Goal: Task Accomplishment & Management: Manage account settings

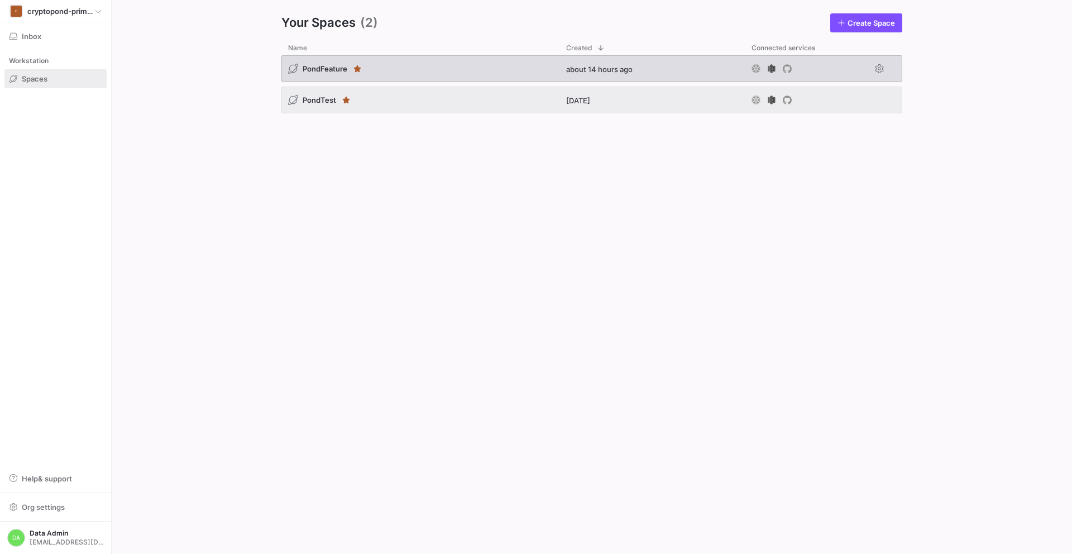
click at [527, 66] on div "PondFeature" at bounding box center [420, 68] width 278 height 27
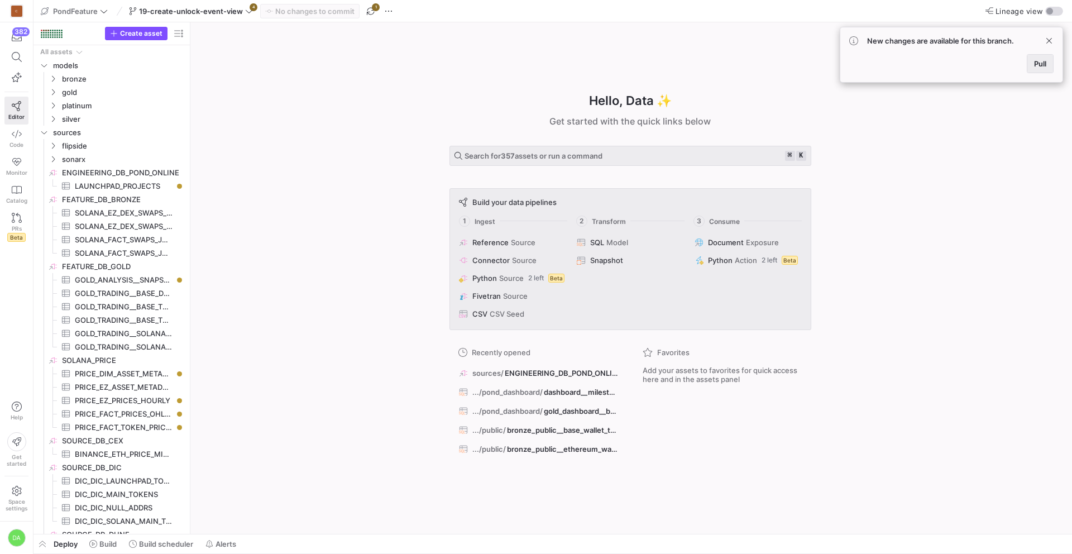
click at [1040, 61] on span "Pull" at bounding box center [1040, 63] width 12 height 9
click at [370, 13] on span "button" at bounding box center [370, 10] width 13 height 13
click at [248, 12] on icon at bounding box center [249, 11] width 8 height 8
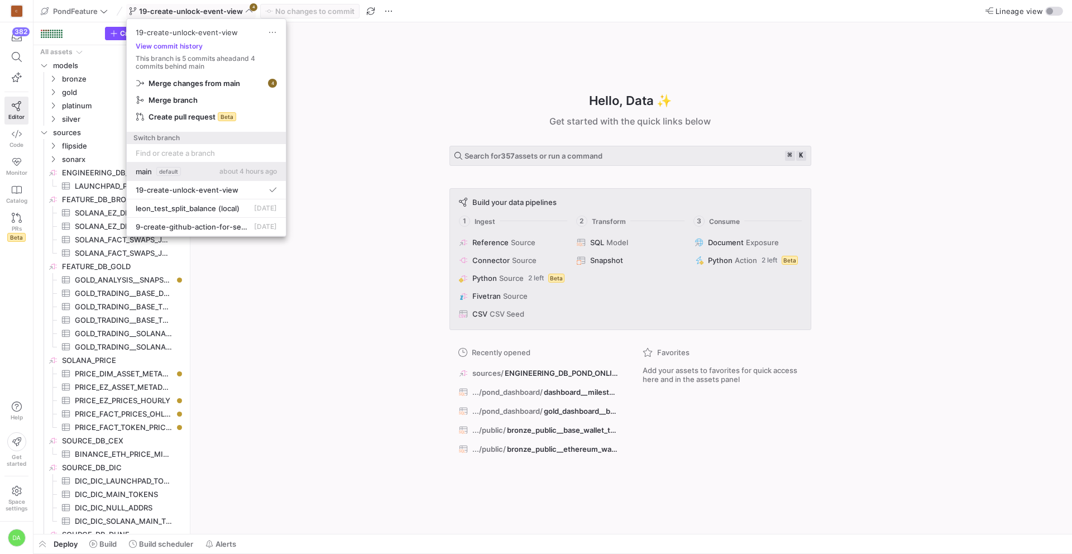
click at [219, 176] on button "main default about 4 hours ago" at bounding box center [206, 171] width 159 height 18
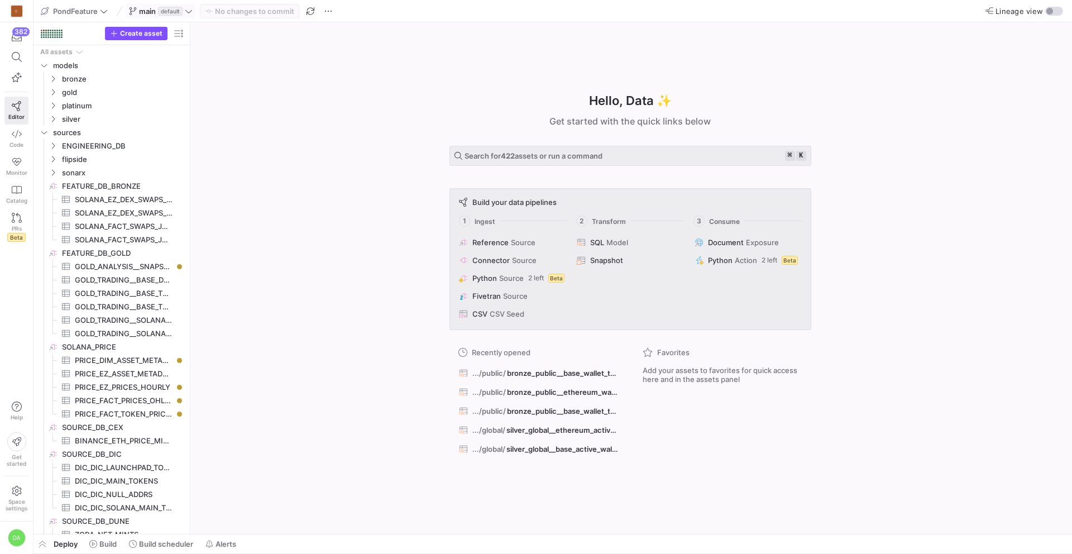
click at [187, 13] on icon at bounding box center [189, 11] width 8 height 8
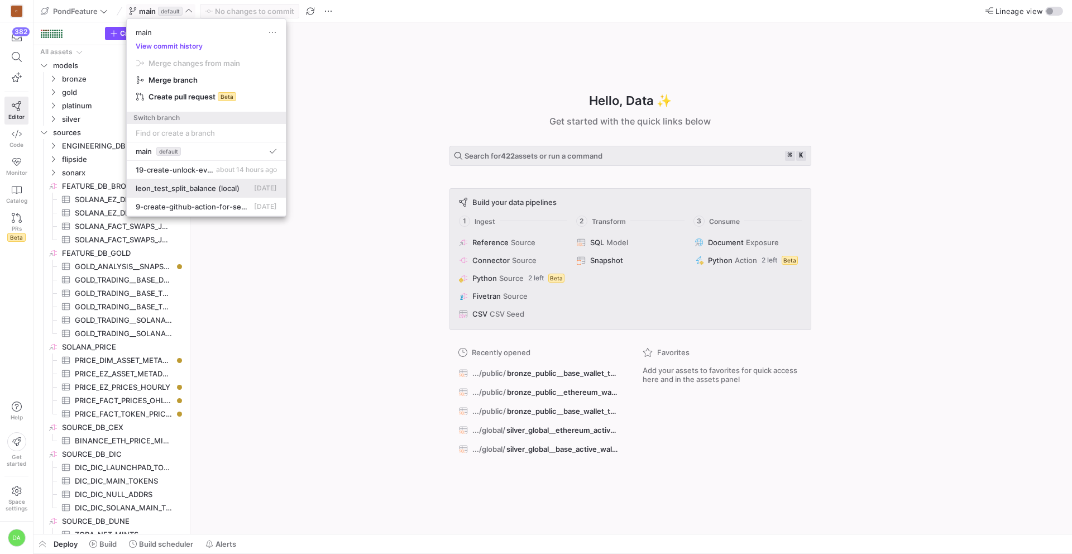
click at [254, 188] on span "Aug 6, 2025" at bounding box center [265, 188] width 23 height 8
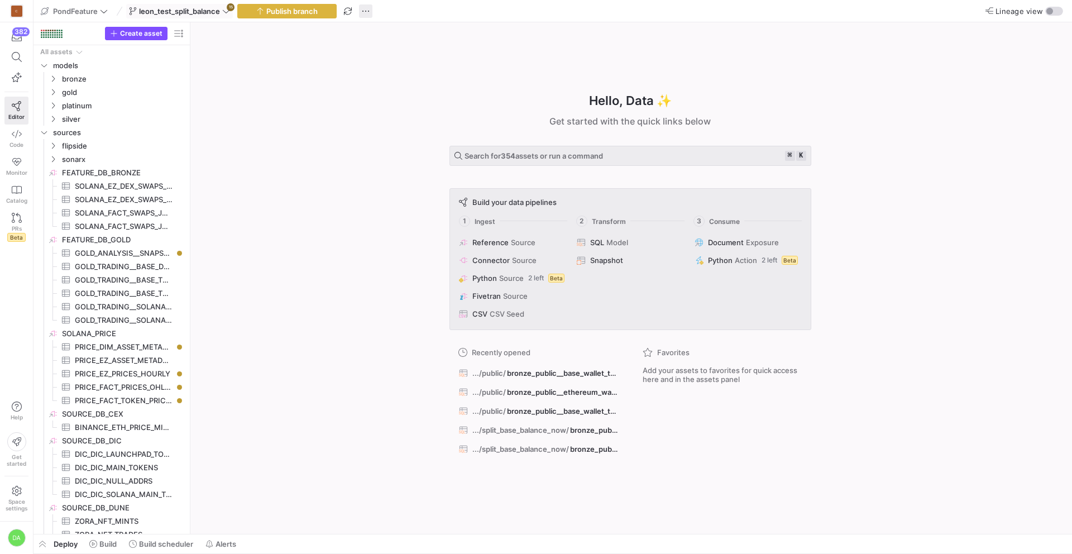
click at [367, 13] on span "button" at bounding box center [365, 10] width 13 height 13
click at [271, 102] on div at bounding box center [536, 277] width 1072 height 554
click at [224, 13] on icon at bounding box center [226, 11] width 8 height 8
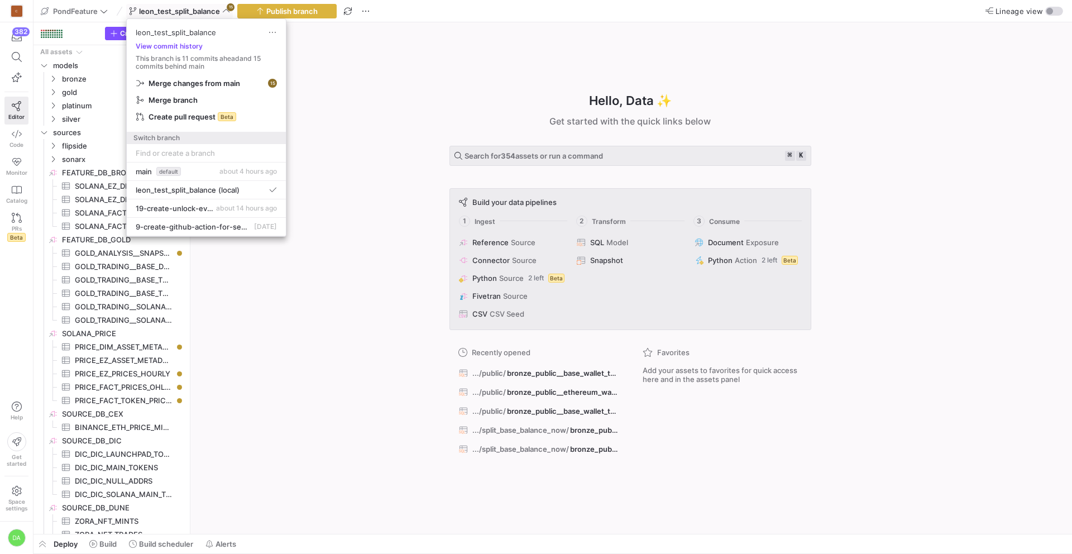
click at [368, 81] on div at bounding box center [536, 277] width 1072 height 554
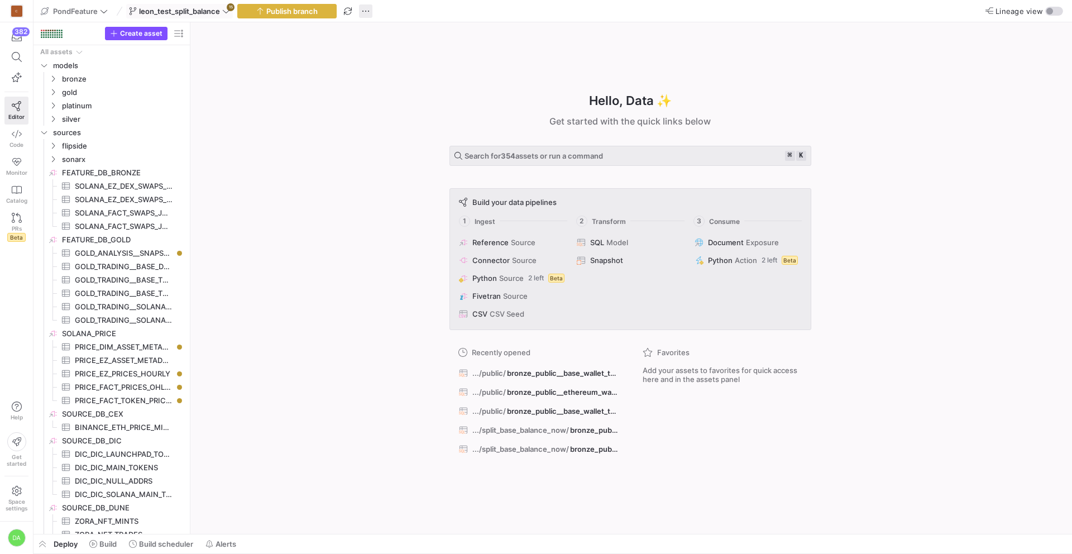
click at [368, 8] on span "button" at bounding box center [365, 10] width 13 height 13
click at [401, 169] on span "Delete branch" at bounding box center [401, 171] width 49 height 9
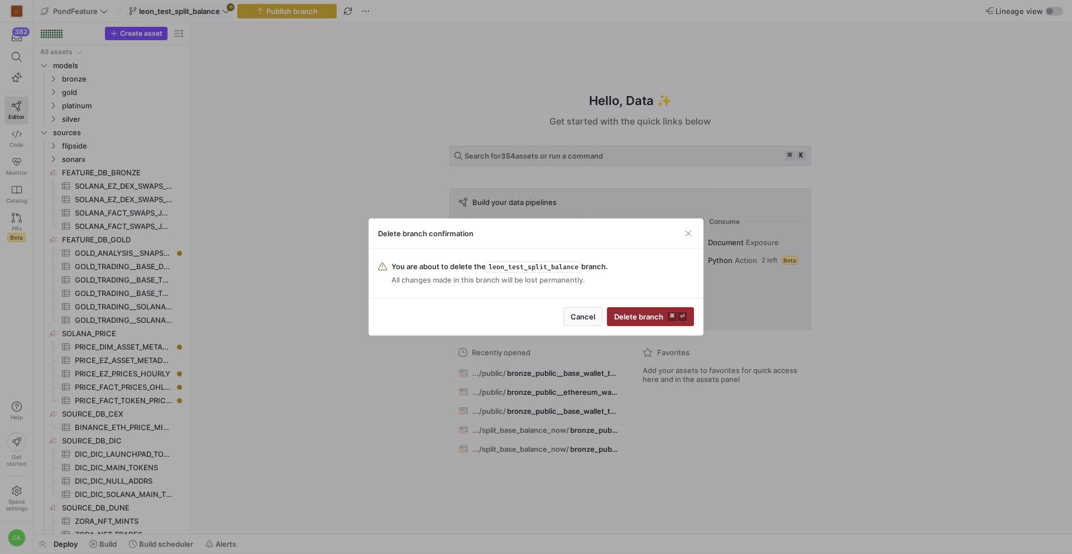
click at [642, 314] on span "Delete branch ⌘ ⏎" at bounding box center [650, 316] width 73 height 9
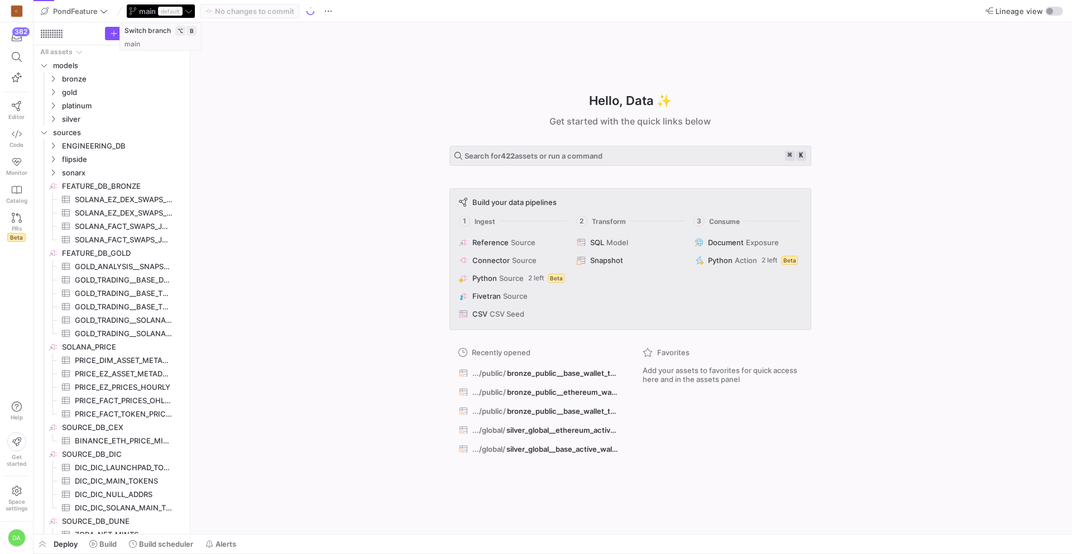
click at [189, 11] on div "main default" at bounding box center [160, 11] width 69 height 15
click at [189, 11] on icon at bounding box center [189, 11] width 8 height 8
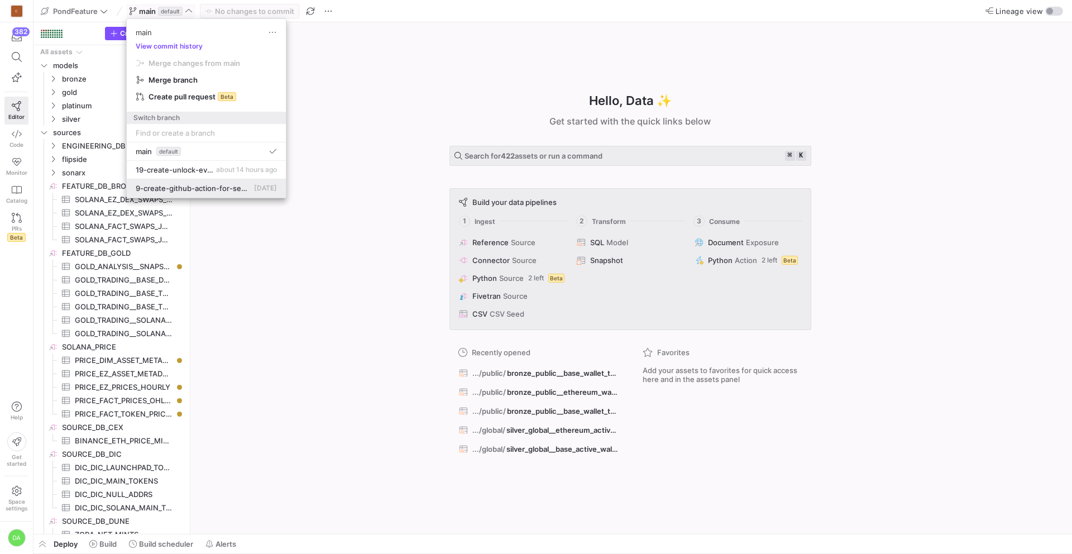
click at [212, 191] on span "9-create-github-action-for-semantic-file" at bounding box center [194, 188] width 116 height 9
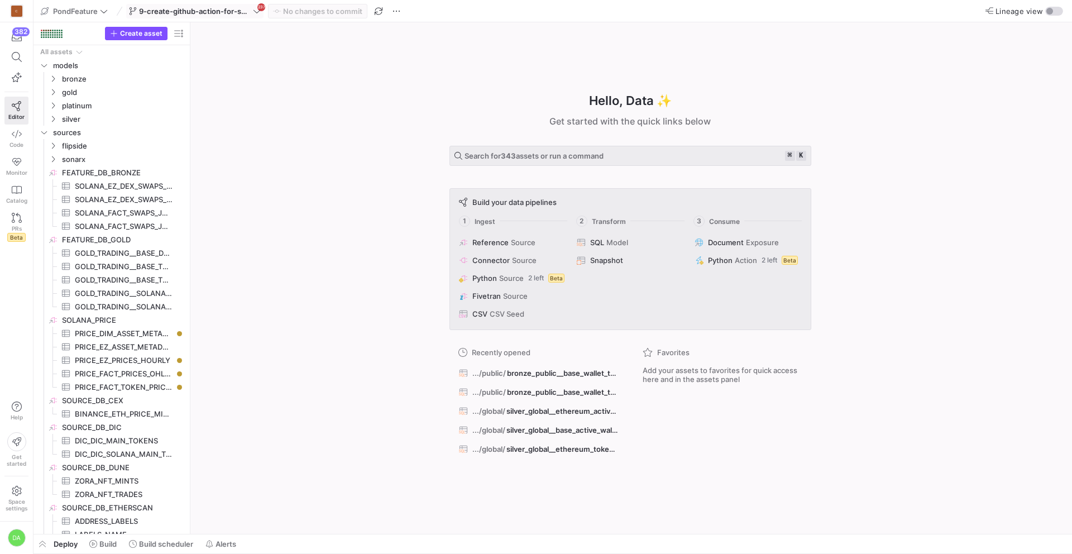
click at [255, 13] on icon at bounding box center [257, 11] width 8 height 8
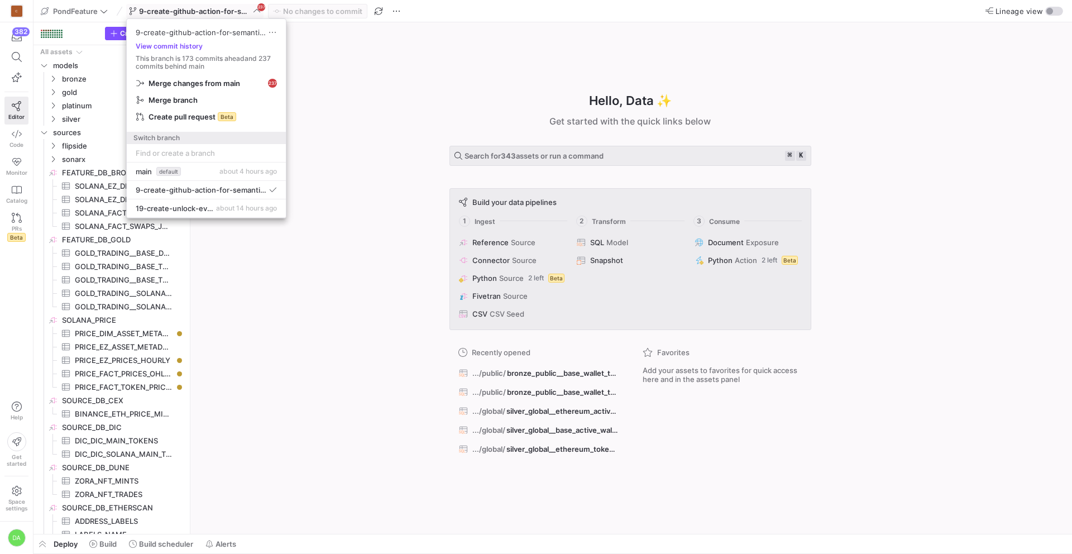
click at [348, 78] on div at bounding box center [536, 277] width 1072 height 554
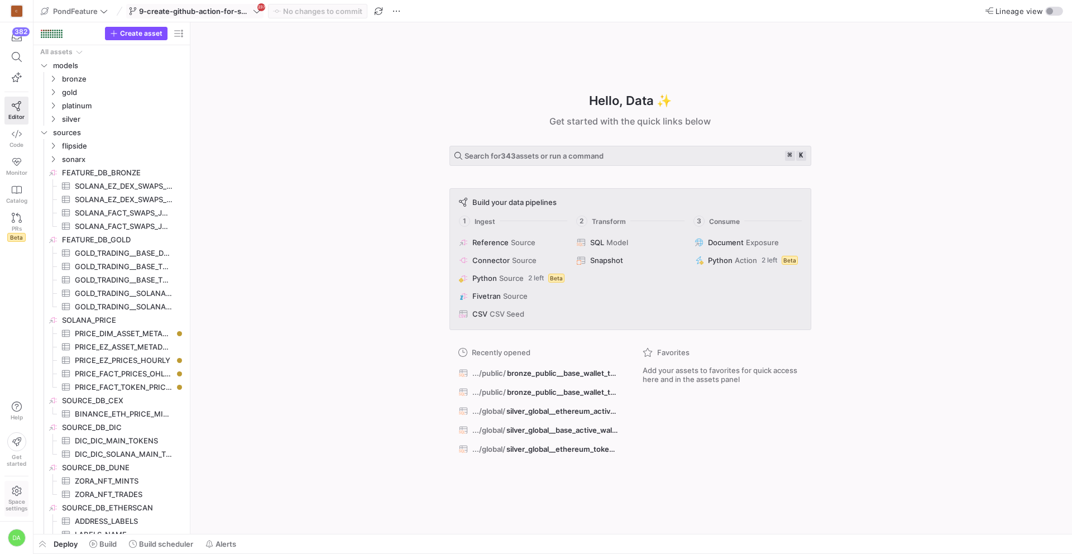
click at [19, 494] on icon at bounding box center [17, 491] width 10 height 10
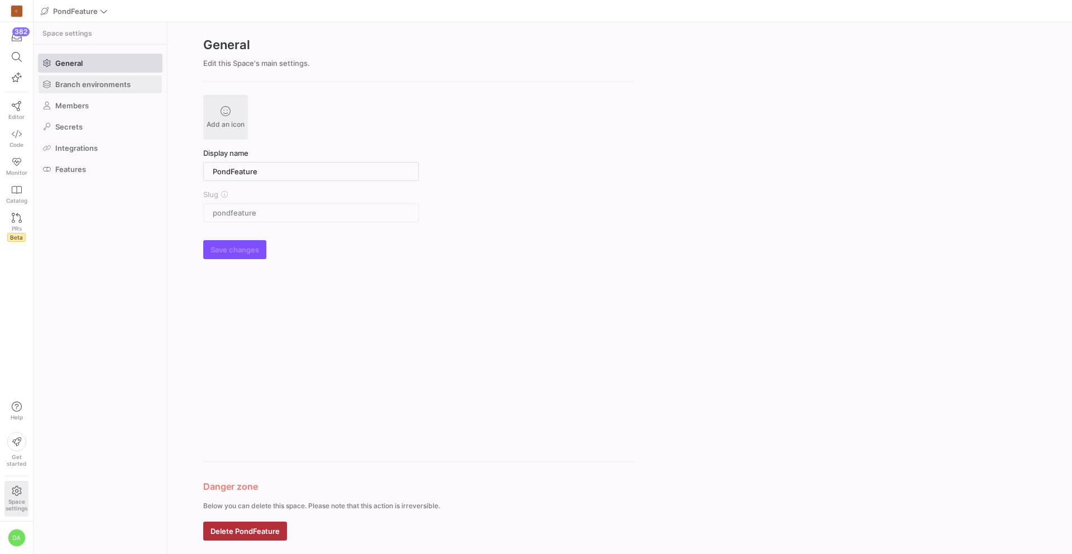
click at [113, 87] on span "Branch environments" at bounding box center [92, 84] width 75 height 9
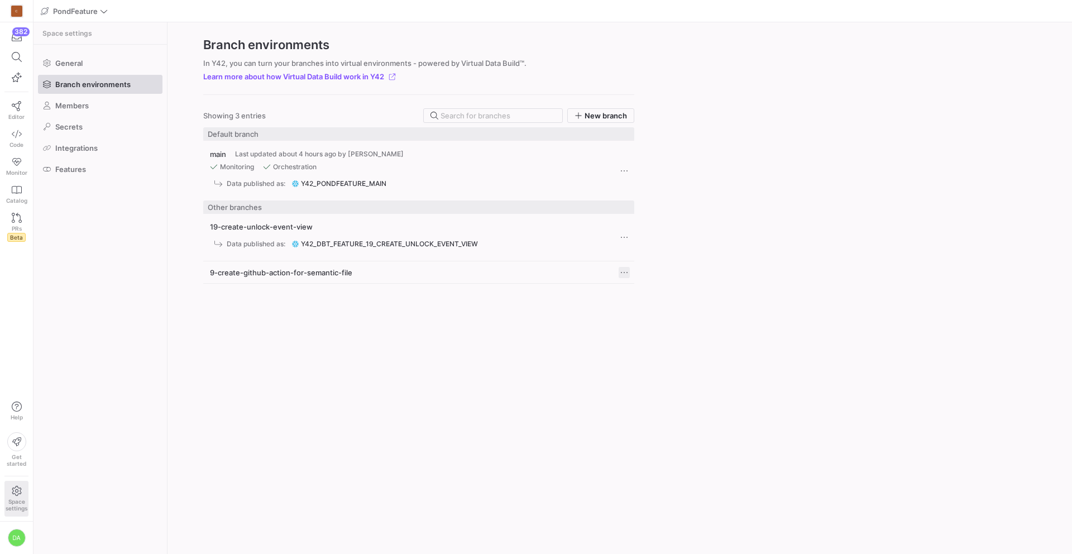
click at [625, 272] on span "Press SPACE to select this row." at bounding box center [623, 272] width 11 height 11
drag, startPoint x: 625, startPoint y: 272, endPoint x: 556, endPoint y: 272, distance: 68.1
click at [625, 272] on div at bounding box center [536, 277] width 1072 height 554
click at [407, 272] on div "9-create-github-action-for-semantic-file" at bounding box center [407, 272] width 395 height 9
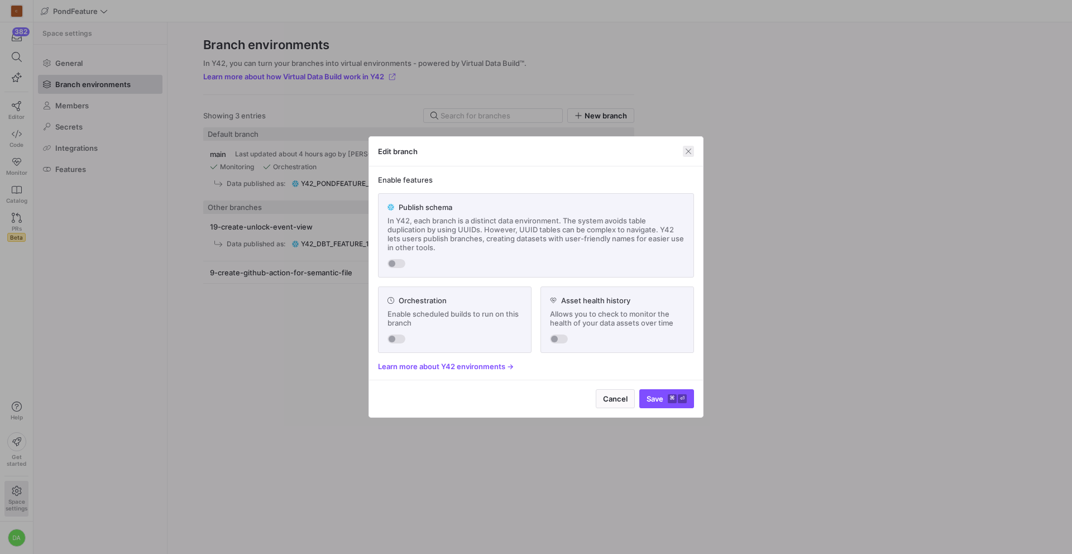
click at [685, 152] on span "button" at bounding box center [688, 151] width 11 height 11
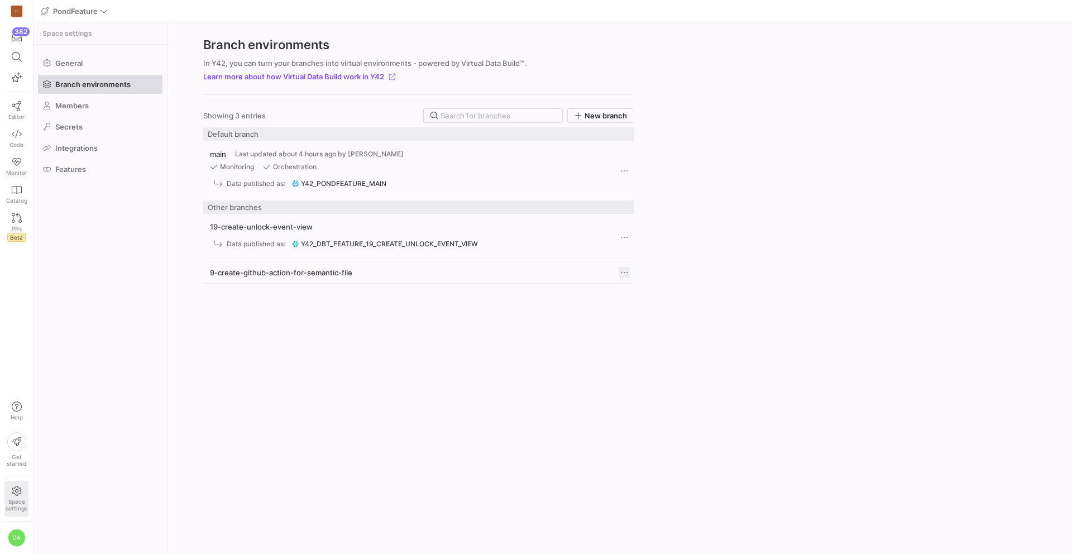
click at [622, 273] on span "Press SPACE to select this row." at bounding box center [623, 272] width 11 height 11
click at [642, 305] on span "Delete" at bounding box center [647, 305] width 23 height 9
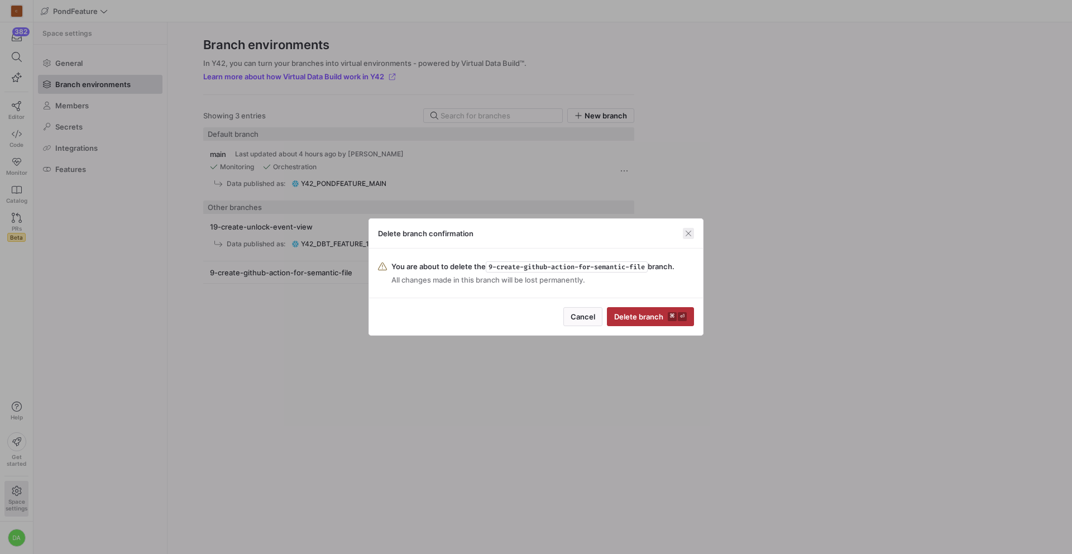
click at [689, 232] on span "button" at bounding box center [688, 233] width 11 height 11
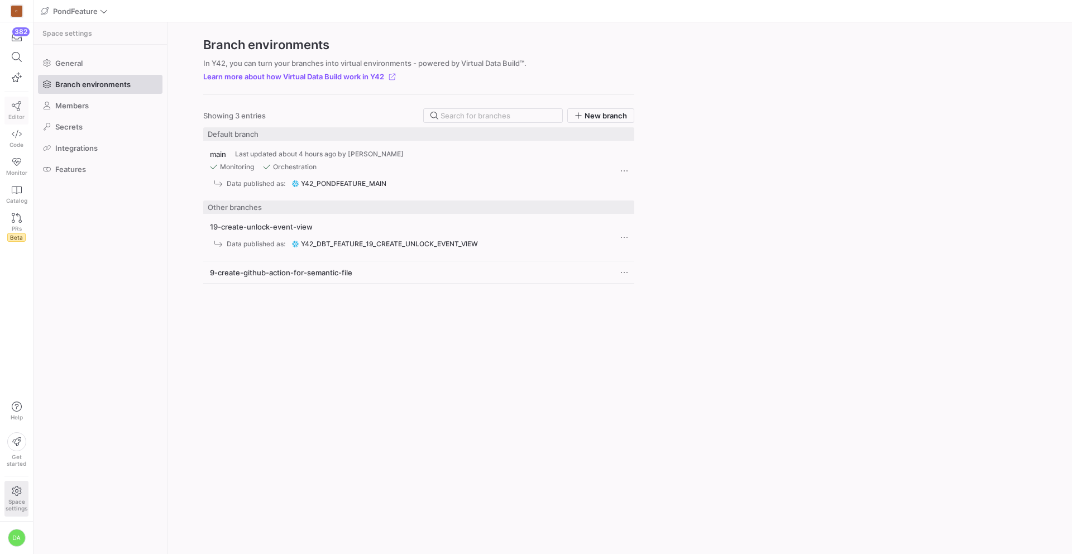
click at [16, 108] on icon at bounding box center [16, 106] width 9 height 10
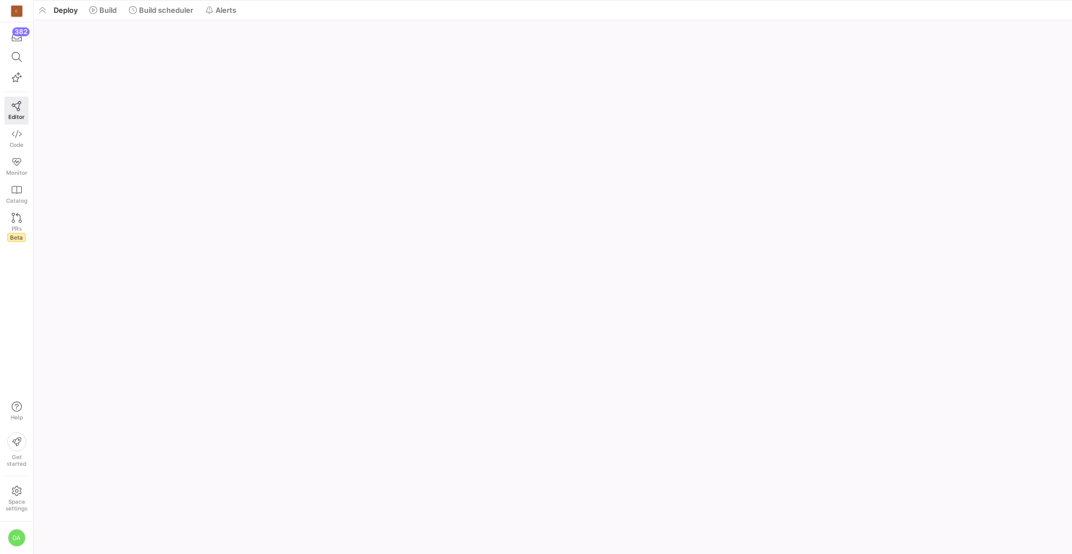
drag, startPoint x: 259, startPoint y: 533, endPoint x: 324, endPoint y: -13, distance: 549.7
click at [324, 0] on html "C 382 Editor Code Monitor Catalog PRs Beta Help Get started Space settings DA P…" at bounding box center [536, 277] width 1072 height 554
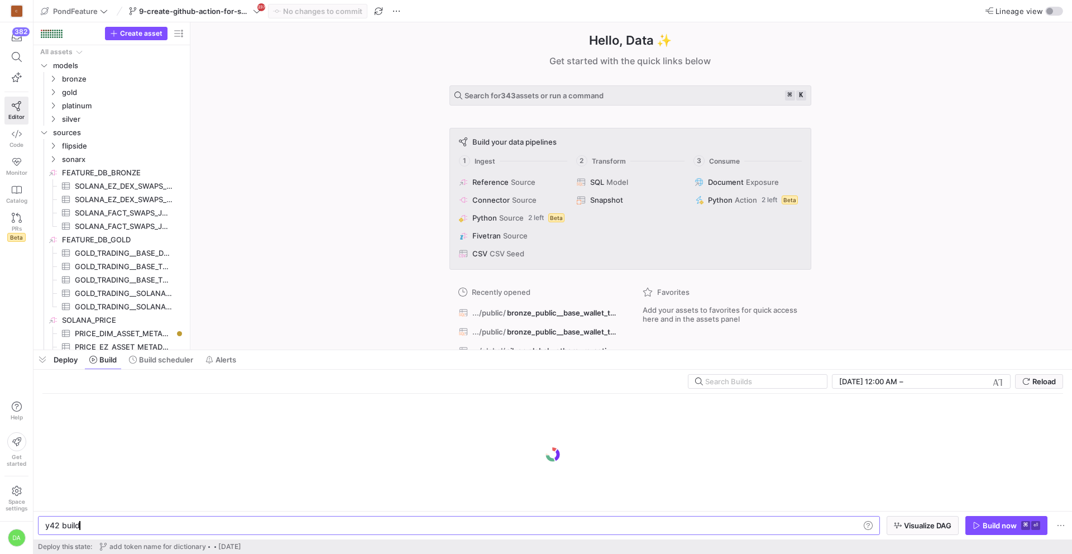
scroll to position [0, 33]
click at [253, 12] on icon at bounding box center [257, 11] width 8 height 8
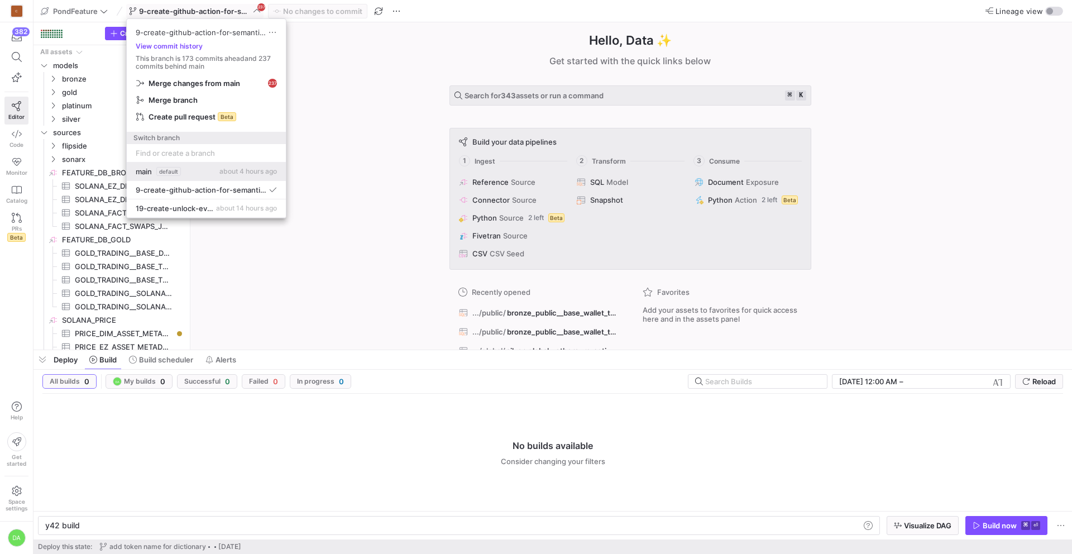
click at [195, 174] on div "main default about 4 hours ago" at bounding box center [206, 171] width 141 height 9
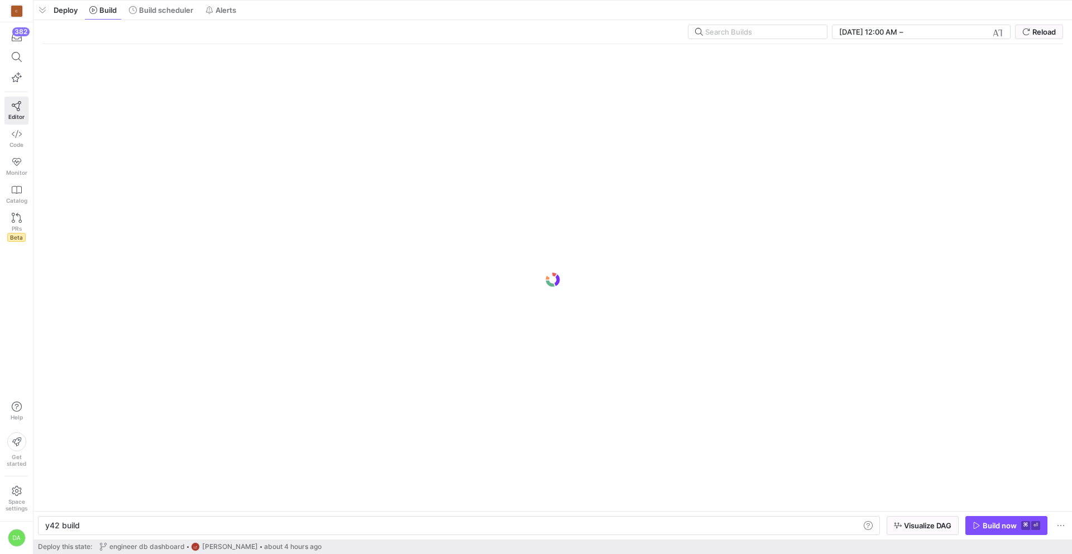
drag, startPoint x: 363, startPoint y: 351, endPoint x: 377, endPoint y: -28, distance: 379.2
click at [377, 0] on html "C 382 Editor Code Monitor Catalog PRs Beta Help Get started Space settings DA P…" at bounding box center [536, 277] width 1072 height 554
click at [151, 8] on span "Build scheduler" at bounding box center [166, 10] width 54 height 9
